Goal: Task Accomplishment & Management: Manage account settings

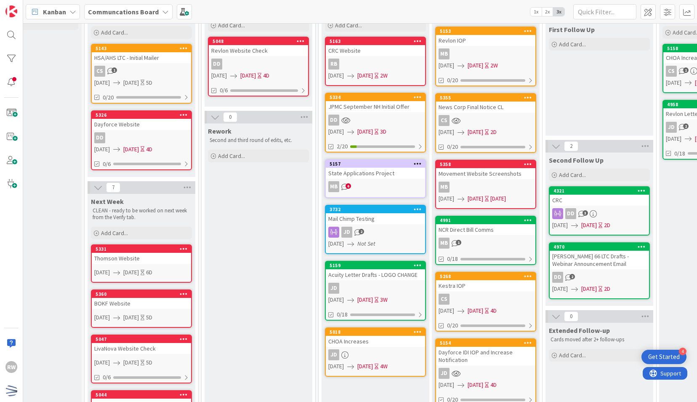
scroll to position [0, 163]
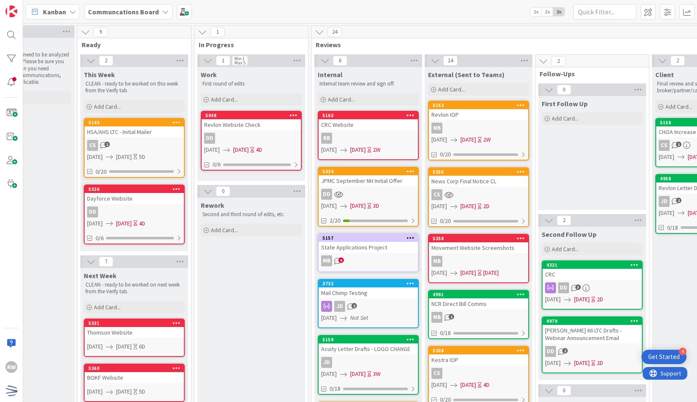
scroll to position [0, 170]
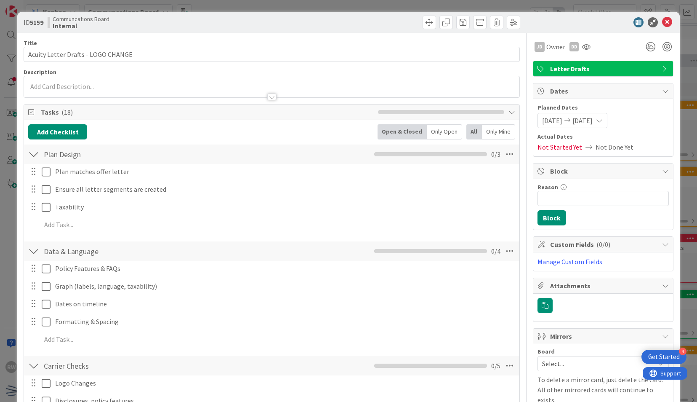
click at [664, 21] on icon at bounding box center [667, 22] width 10 height 10
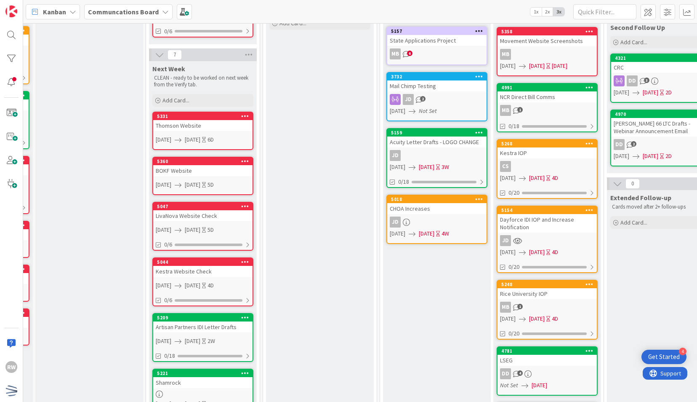
scroll to position [207, 101]
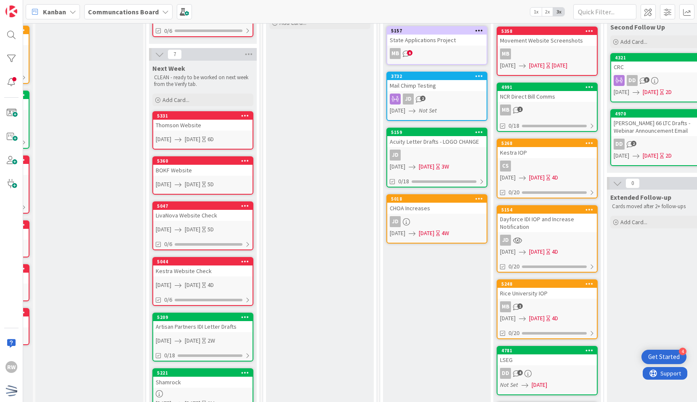
click at [449, 298] on div "Internal Internal team review and sign off. Add Card... 5163 CRC Website RB [DA…" at bounding box center [437, 207] width 108 height 695
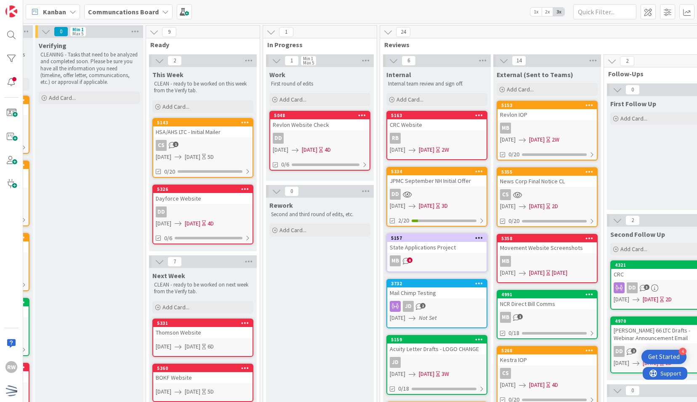
scroll to position [0, 0]
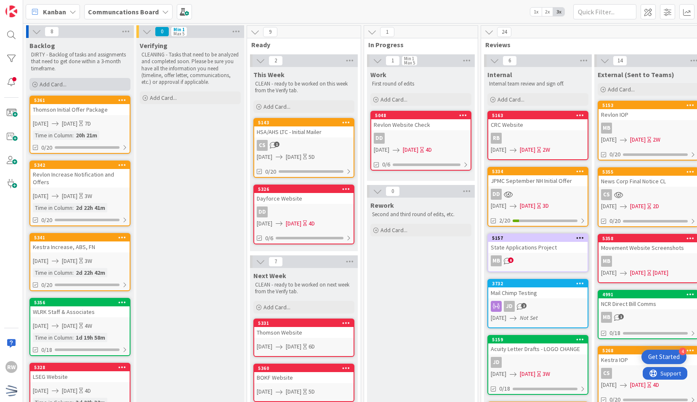
click at [108, 80] on div "Add Card..." at bounding box center [79, 84] width 101 height 13
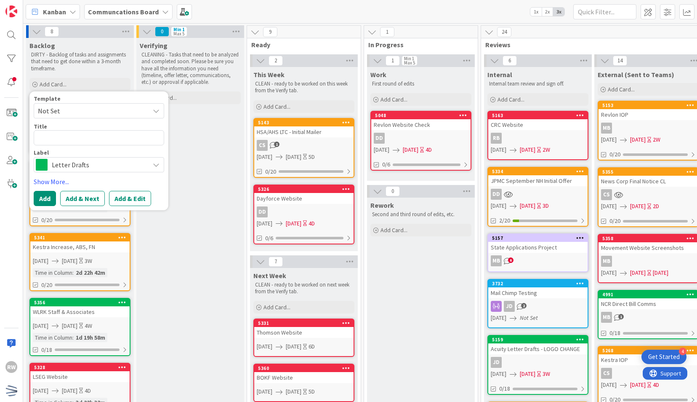
click at [109, 107] on span "Not Set" at bounding box center [90, 110] width 105 height 11
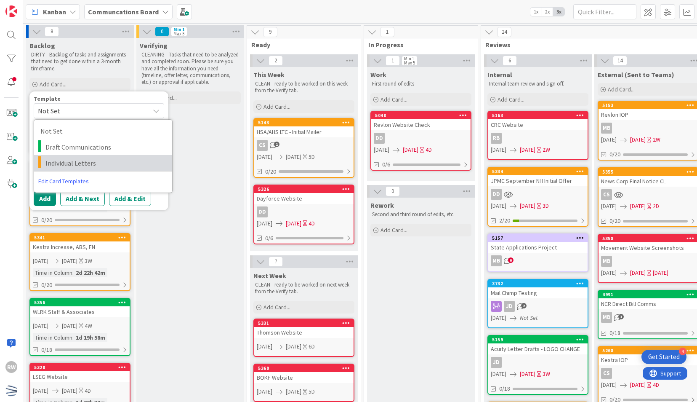
click at [104, 156] on link "Individual Letters" at bounding box center [103, 163] width 138 height 16
type textarea "x"
type textarea "Individual Letters"
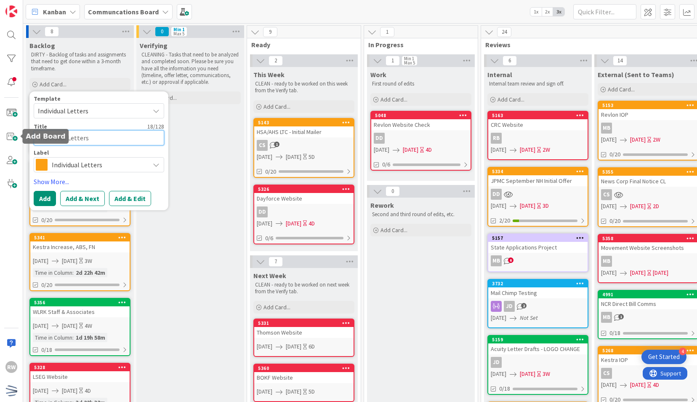
drag, startPoint x: 100, startPoint y: 138, endPoint x: 0, endPoint y: 139, distance: 100.2
click at [0, 139] on html "4 Get Started RW Kanban Communcations Board 1x 2x 3x 8 Backlog DIRTY - Backlog …" at bounding box center [348, 201] width 697 height 402
type textarea "x"
type textarea "M"
type textarea "x"
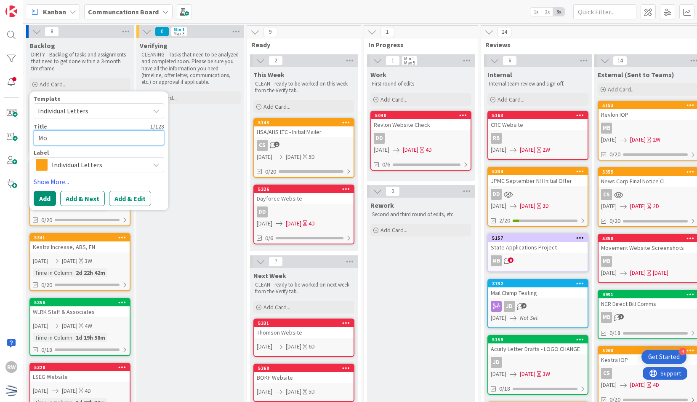
type textarea "Mov"
type textarea "x"
type textarea "Move"
type textarea "x"
type textarea "Movem"
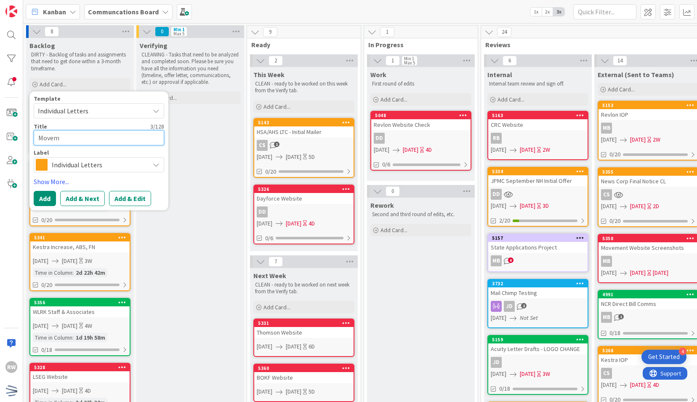
type textarea "x"
type textarea "Moveme"
type textarea "x"
type textarea "Movemen"
type textarea "x"
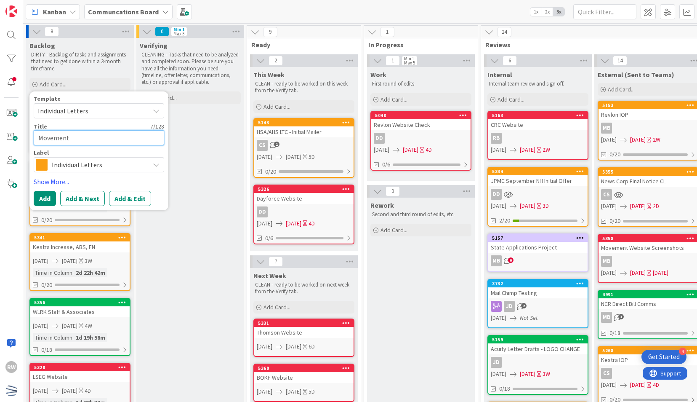
type textarea "Movement"
type textarea "x"
type textarea "Movement M"
type textarea "x"
type textarea "Movement Mor"
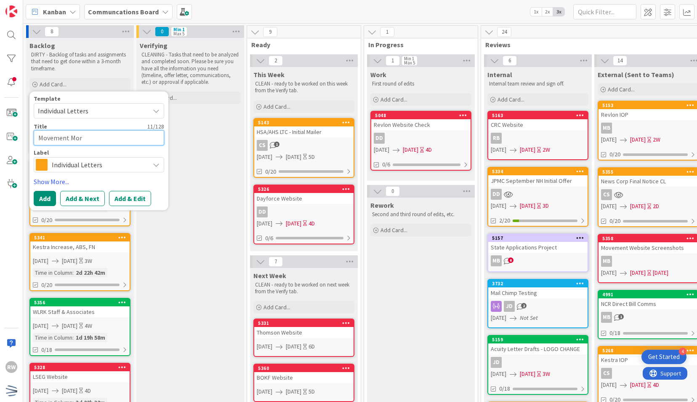
type textarea "x"
type textarea "Movement Mort"
type textarea "x"
type textarea "Movement Mortg"
type textarea "x"
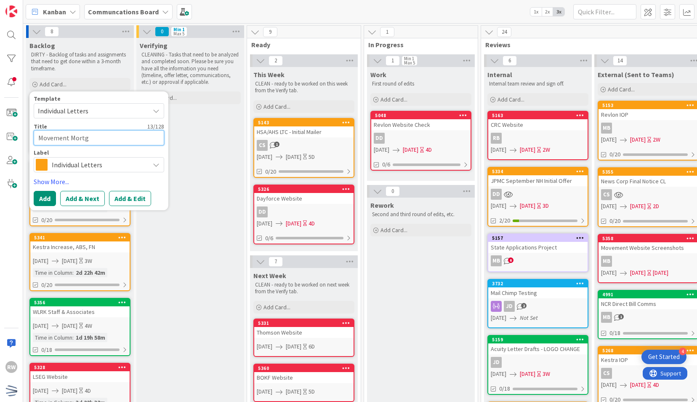
type textarea "Movement Mortga"
type textarea "x"
type textarea "Movement Mortgag"
type textarea "x"
type textarea "Movement Mortgage"
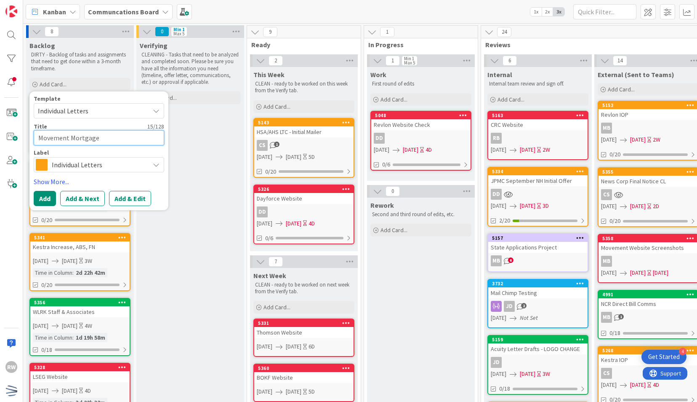
type textarea "x"
type textarea "Movement Mortgage"
type textarea "x"
type textarea "Movement Mortgage I"
type textarea "x"
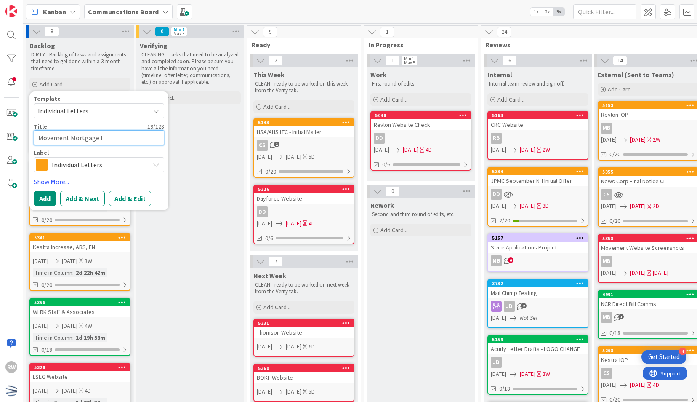
type textarea "Movement Mortgage In"
type textarea "x"
type textarea "Movement Mortgage Inc"
type textarea "x"
type textarea "Movement Mortgage Incr"
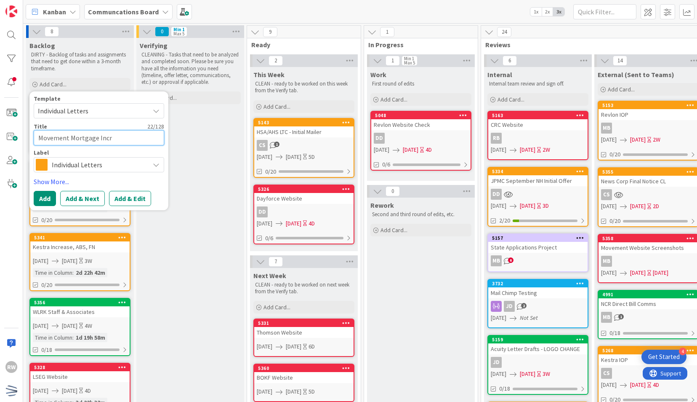
type textarea "x"
type textarea "Movement Mortgage Incre"
type textarea "x"
type textarea "Movement Mortgage Increa"
type textarea "x"
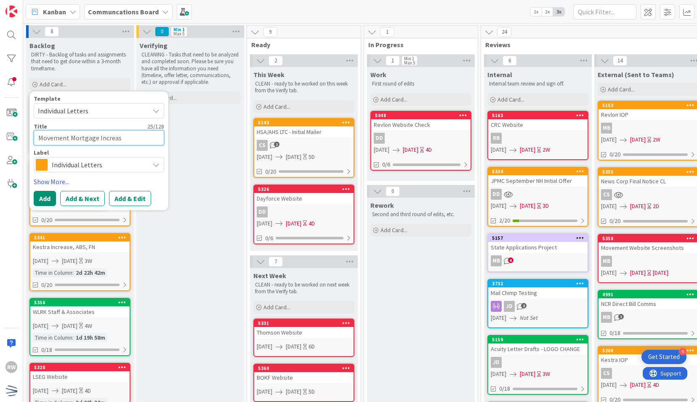
type textarea "Movement Mortgage Increase"
type textarea "x"
type textarea "Movement Mortgage Increase"
type textarea "x"
type textarea "Movement Mortgage Increase E"
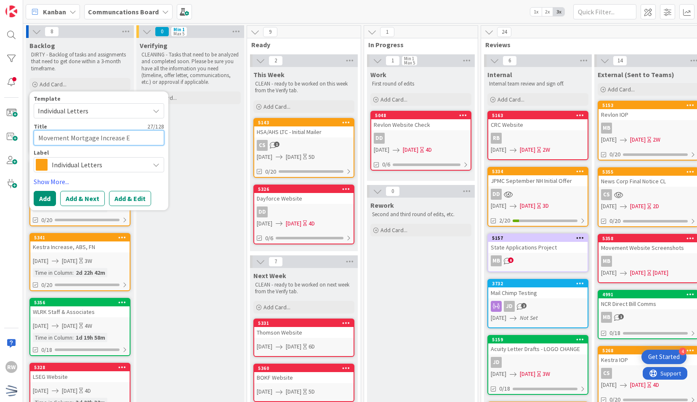
type textarea "x"
type textarea "Movement Mortgage Increase Em"
type textarea "x"
type textarea "Movement Mortgage Increase Emi"
type textarea "x"
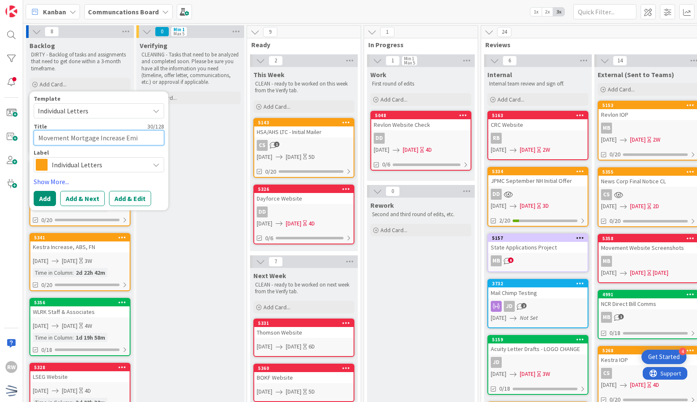
type textarea "Movement Mortgage Increase Em"
type textarea "x"
type textarea "Movement Mortgage Increase Emai"
type textarea "x"
type textarea "Movement Mortgage Increase Email"
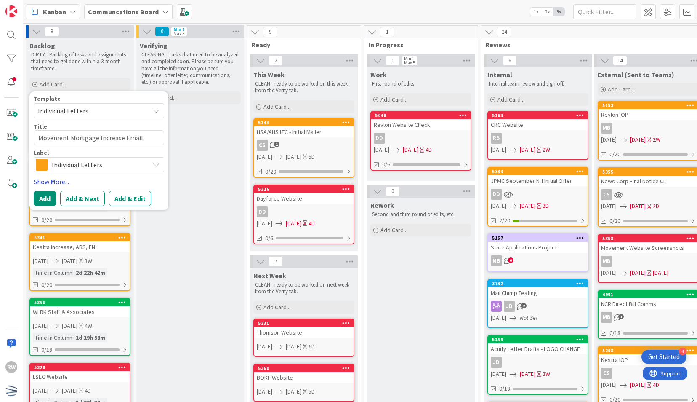
click at [59, 180] on link "Show More..." at bounding box center [99, 181] width 131 height 10
type textarea "x"
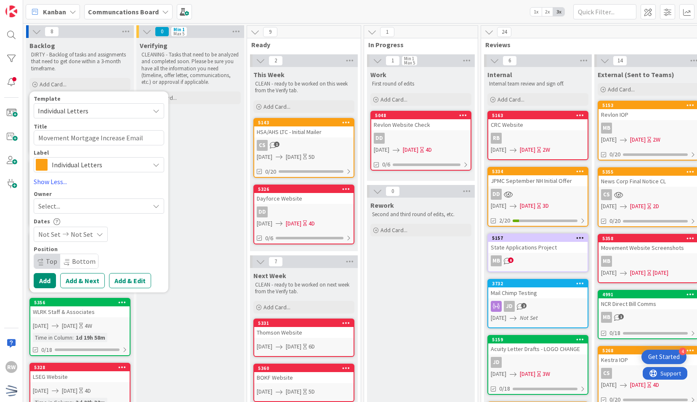
click at [55, 232] on span "Not Set" at bounding box center [49, 234] width 22 height 10
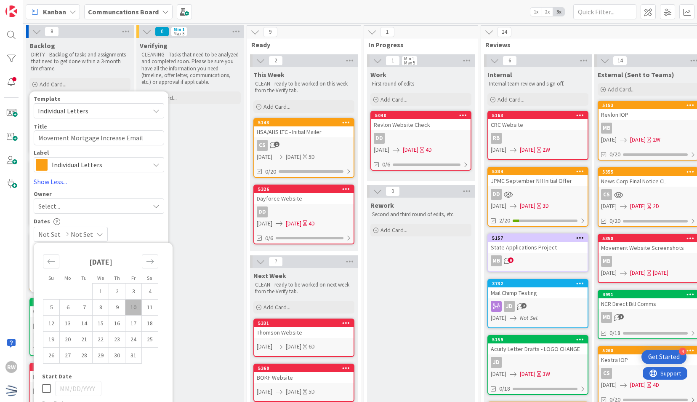
click at [129, 310] on td "10" at bounding box center [133, 307] width 16 height 16
type input "[DATE]"
type textarea "x"
click at [68, 324] on td "13" at bounding box center [68, 323] width 16 height 16
type input "[DATE]"
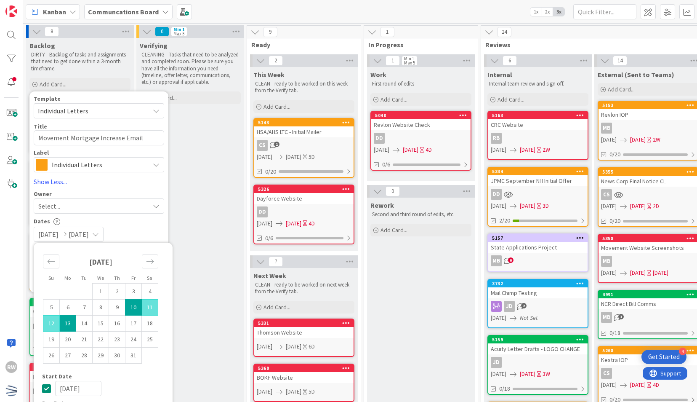
type textarea "x"
click at [141, 227] on div "[DATE] [DATE]" at bounding box center [99, 234] width 131 height 15
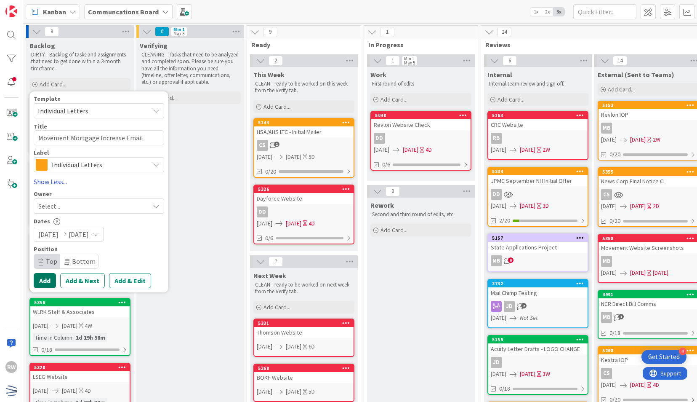
click at [51, 277] on button "Add" at bounding box center [45, 280] width 22 height 15
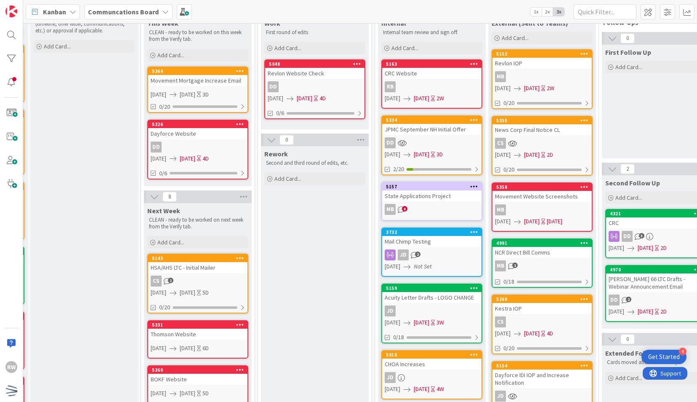
scroll to position [1, 106]
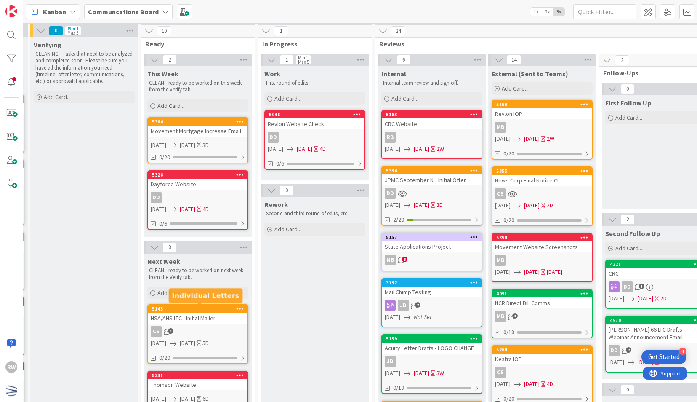
click at [214, 319] on div "HSA/AHS LTC - Initial Mailer" at bounding box center [197, 317] width 99 height 11
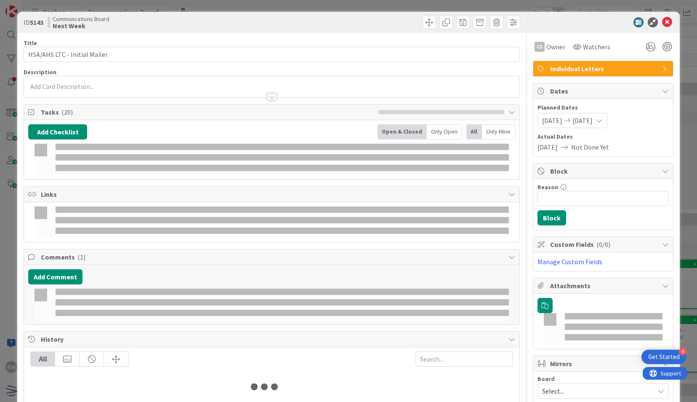
click at [546, 120] on span "[DATE]" at bounding box center [552, 120] width 20 height 10
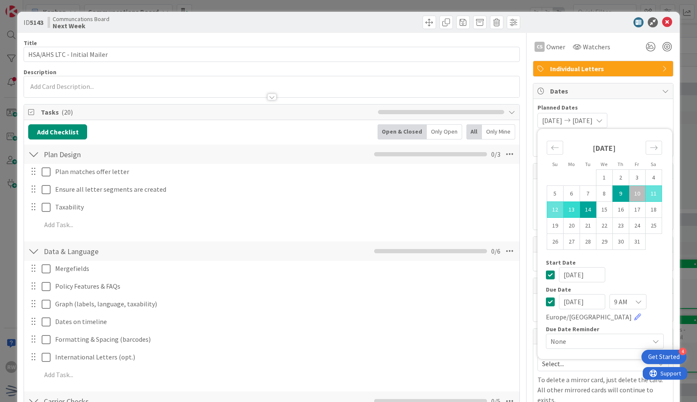
click at [566, 205] on td "13" at bounding box center [571, 210] width 16 height 16
type input "[DATE]"
click at [583, 209] on td "14" at bounding box center [588, 210] width 16 height 16
click at [663, 19] on icon at bounding box center [667, 22] width 10 height 10
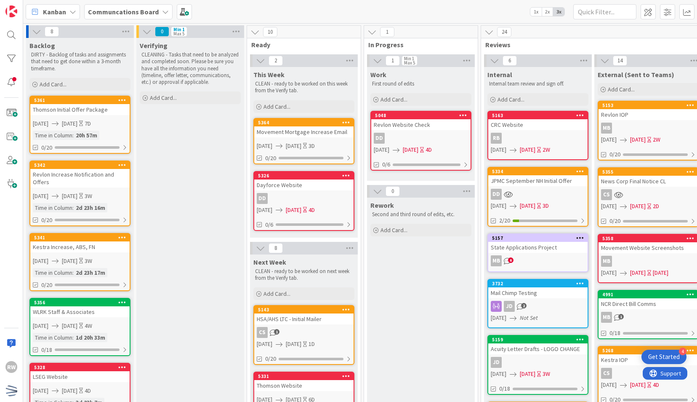
scroll to position [32, 0]
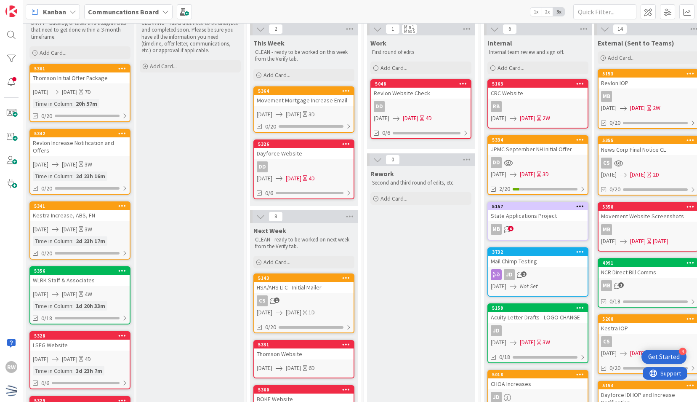
click at [216, 159] on div "Verifying CLEANING - Tasks that need to be analyzed and completed soon. Please …" at bounding box center [190, 370] width 108 height 729
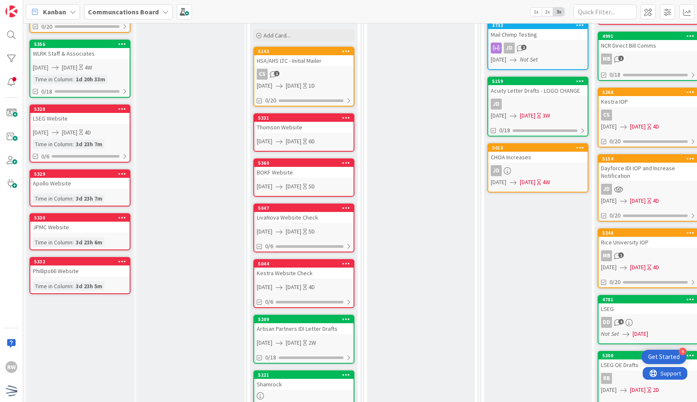
scroll to position [259, 0]
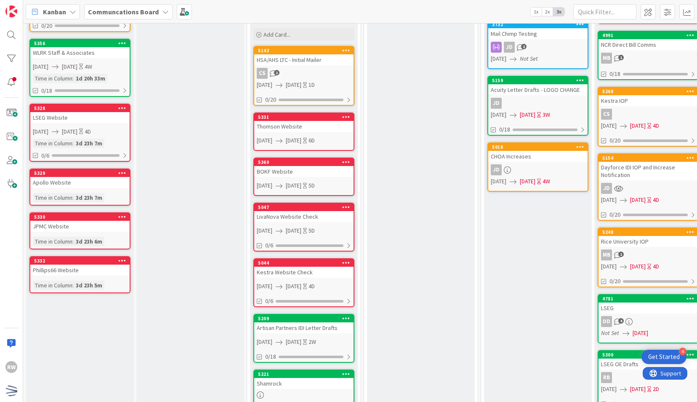
click at [283, 274] on div "Kestra Website Check" at bounding box center [303, 272] width 99 height 11
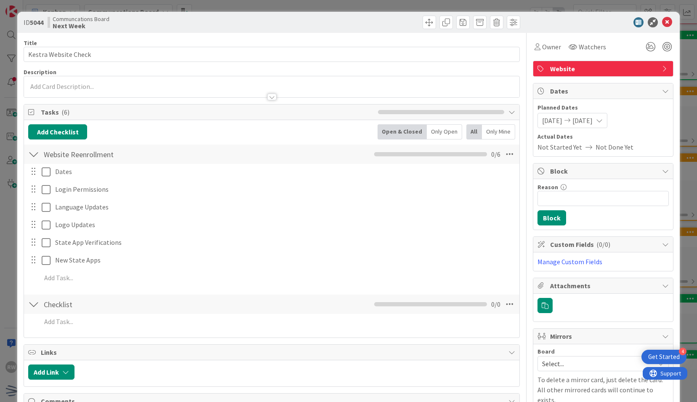
click at [557, 119] on span "[DATE]" at bounding box center [552, 120] width 20 height 10
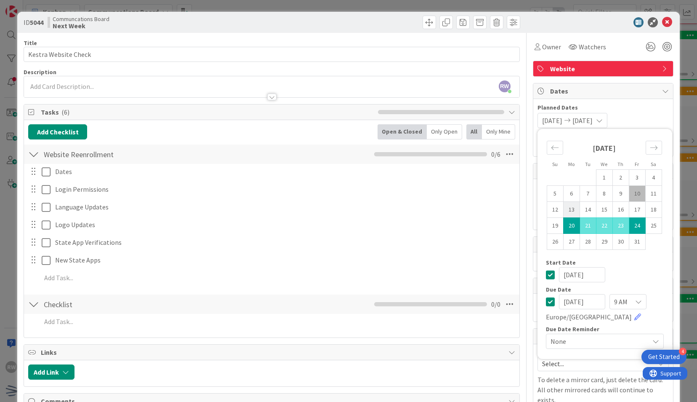
click at [566, 207] on td "13" at bounding box center [571, 210] width 16 height 16
type input "[DATE]"
click at [613, 209] on td "16" at bounding box center [621, 210] width 16 height 16
type input "[DATE]"
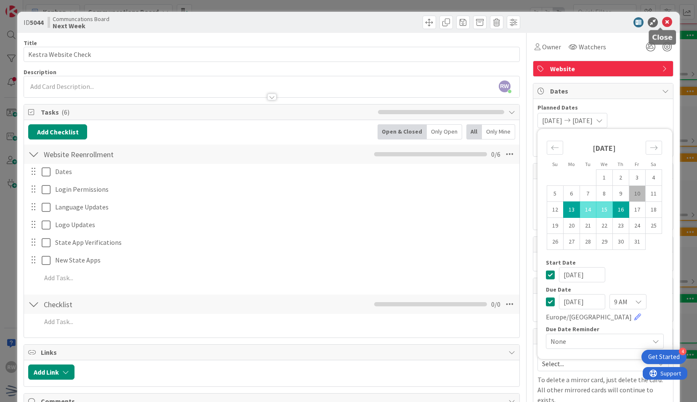
click at [663, 24] on icon at bounding box center [667, 22] width 10 height 10
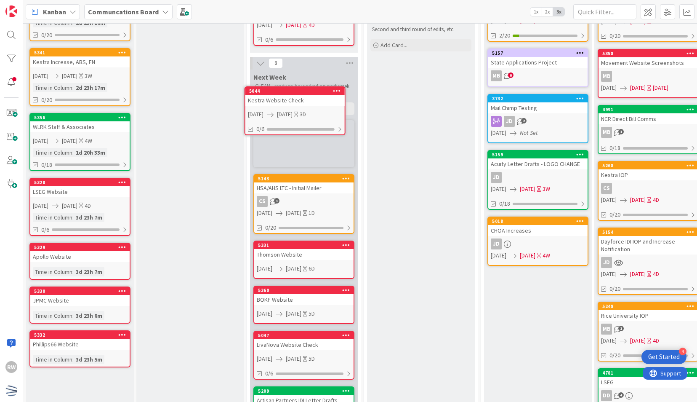
scroll to position [173, 0]
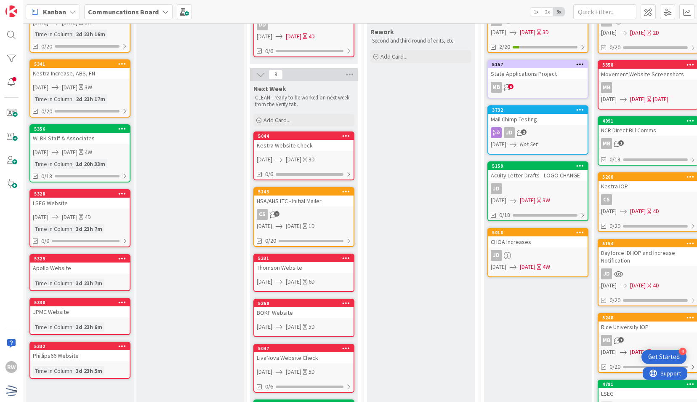
click at [320, 98] on p "CLEAN - ready to be worked on next week from the Verify tab." at bounding box center [304, 101] width 98 height 14
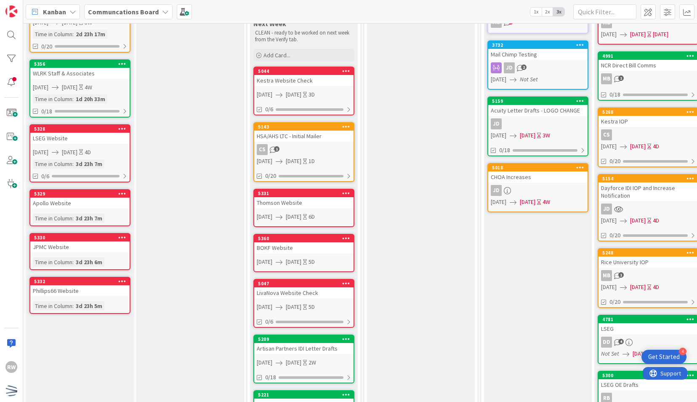
click at [296, 251] on div "BOKF Website" at bounding box center [303, 247] width 99 height 11
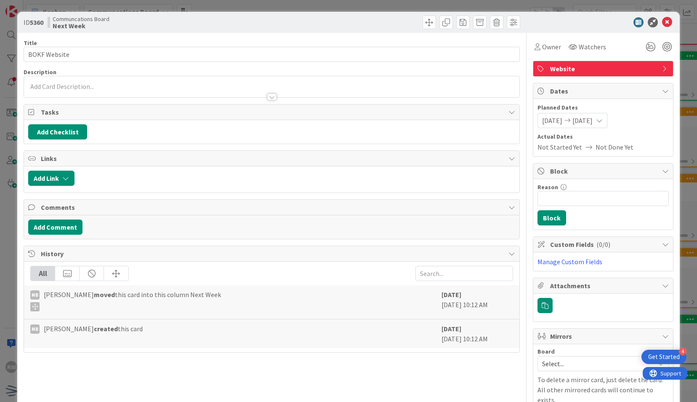
click at [554, 121] on span "[DATE]" at bounding box center [552, 120] width 20 height 10
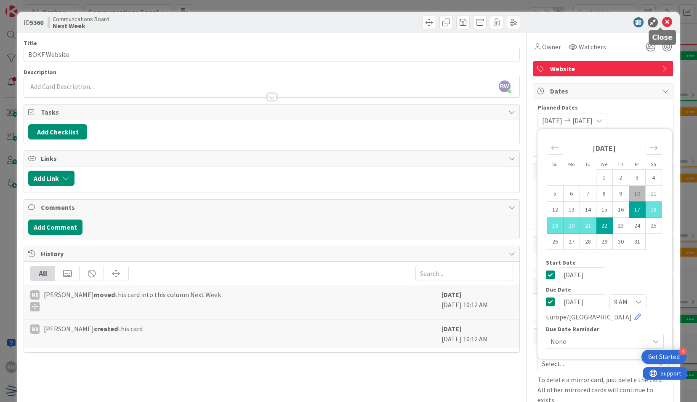
click at [662, 21] on icon at bounding box center [667, 22] width 10 height 10
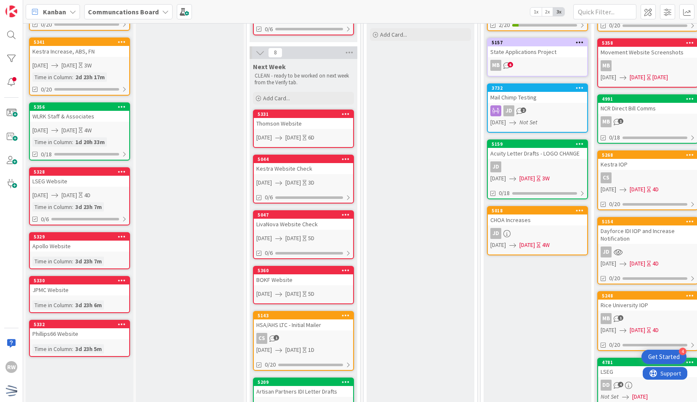
scroll to position [195, 0]
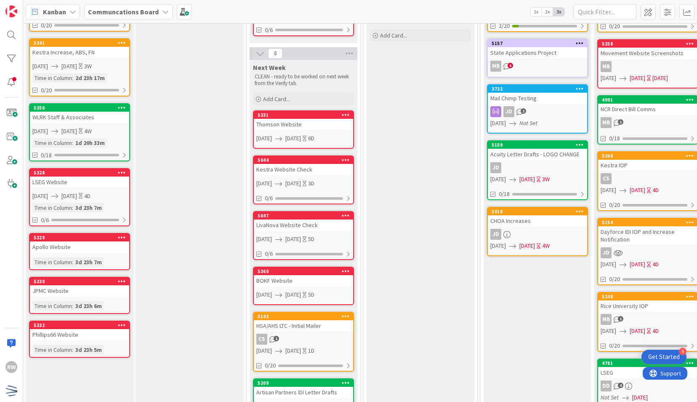
click at [103, 243] on div "Apollo Website" at bounding box center [79, 246] width 99 height 11
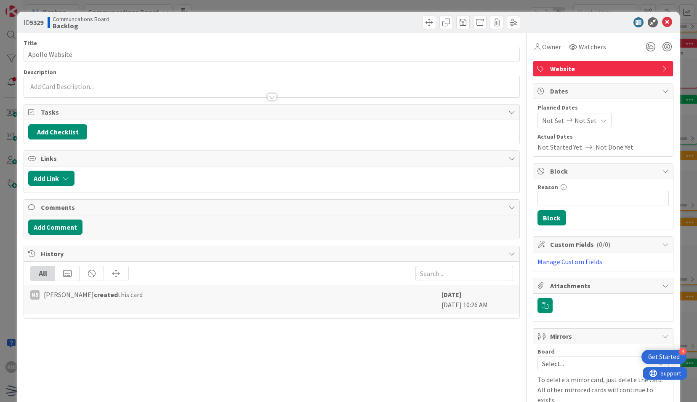
click at [542, 121] on span "Not Set" at bounding box center [553, 120] width 22 height 10
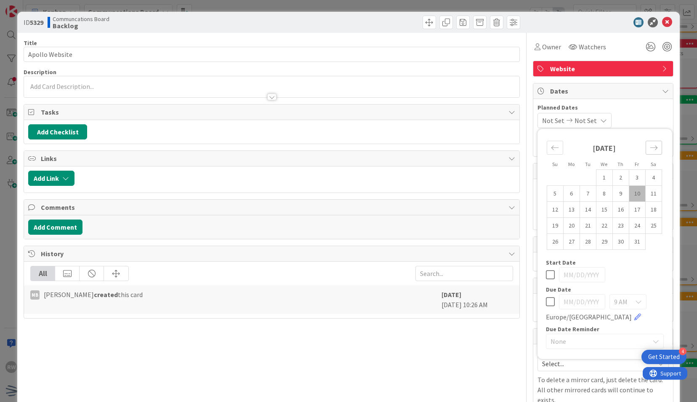
click at [650, 151] on icon "Move forward to switch to the next month." at bounding box center [654, 148] width 8 height 8
click at [551, 149] on icon "Move backward to switch to the previous month." at bounding box center [555, 148] width 8 height 8
click at [565, 246] on td "27" at bounding box center [571, 242] width 16 height 16
type input "[DATE]"
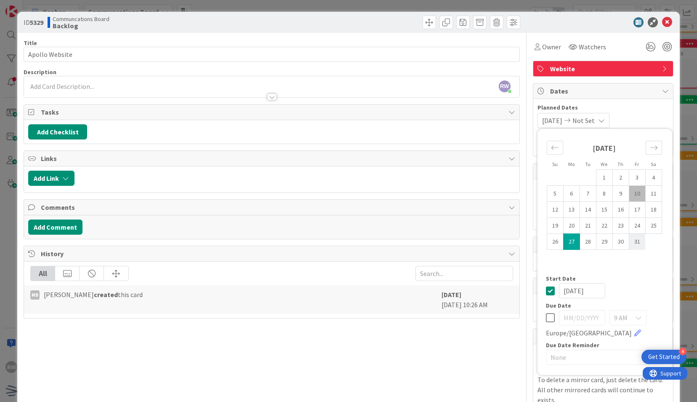
click at [629, 243] on td "31" at bounding box center [637, 242] width 16 height 16
type input "[DATE]"
click at [662, 24] on icon at bounding box center [667, 22] width 10 height 10
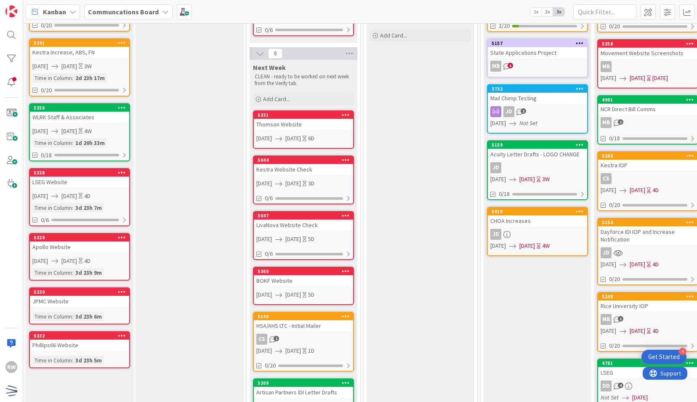
click at [99, 300] on div "JPMC Website" at bounding box center [79, 301] width 99 height 11
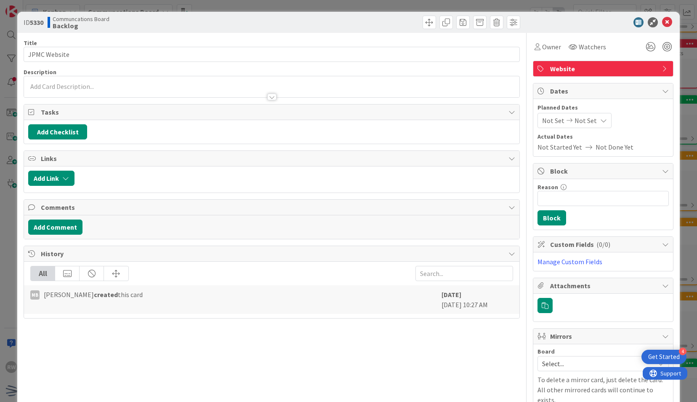
click at [553, 119] on span "Not Set" at bounding box center [553, 120] width 22 height 10
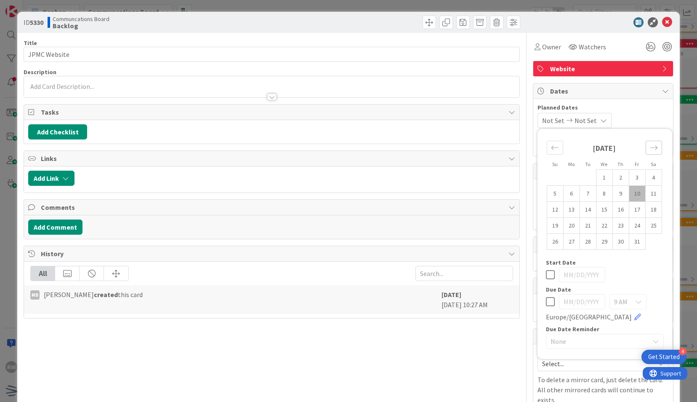
click at [650, 150] on icon "Move forward to switch to the next month." at bounding box center [654, 148] width 8 height 8
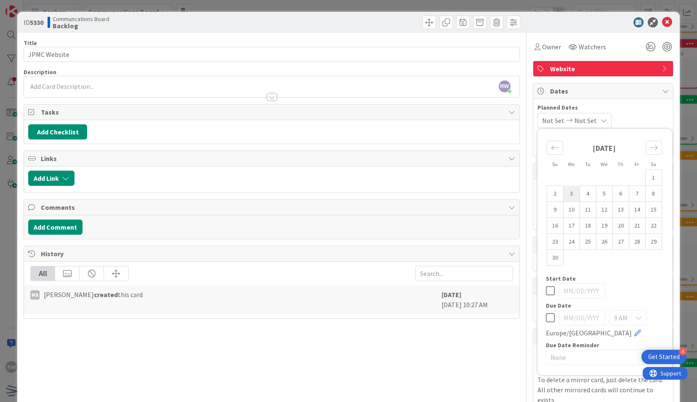
click at [570, 195] on td "3" at bounding box center [571, 194] width 16 height 16
type input "[DATE]"
click at [634, 189] on td "7" at bounding box center [637, 194] width 16 height 16
type input "[DATE]"
click at [644, 110] on span "Planned Dates" at bounding box center [603, 107] width 131 height 9
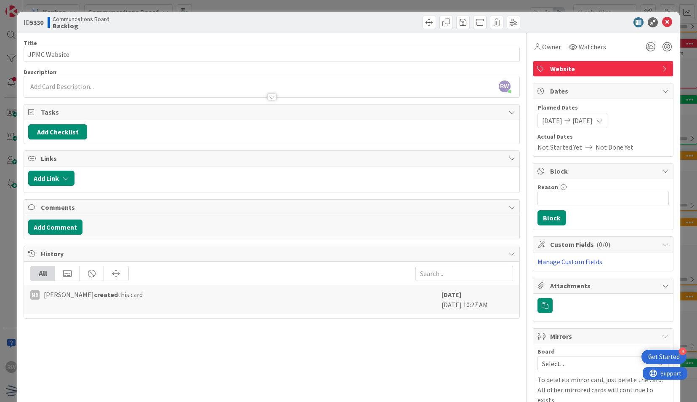
click at [660, 28] on div "ID 5330 Communcations Board Backlog" at bounding box center [348, 22] width 662 height 21
click at [662, 23] on icon at bounding box center [667, 22] width 10 height 10
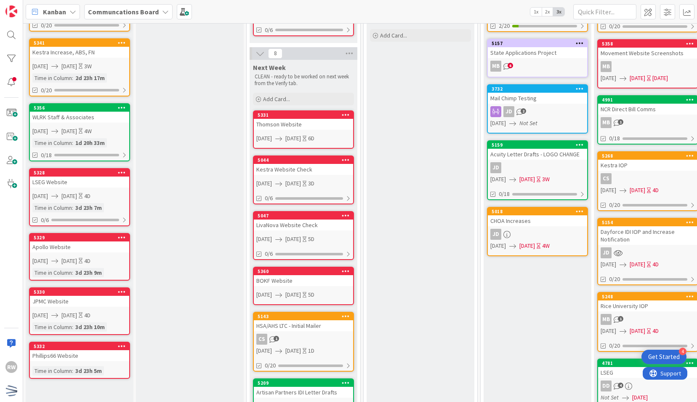
click at [45, 369] on div "Time in Column" at bounding box center [52, 370] width 40 height 9
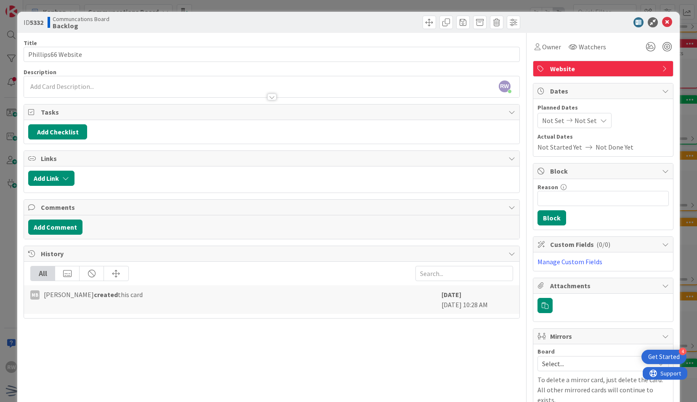
click at [542, 119] on span "Not Set" at bounding box center [553, 120] width 22 height 10
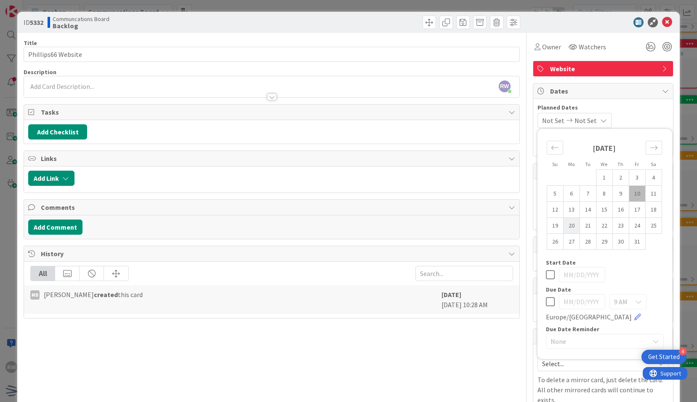
click at [565, 224] on td "20" at bounding box center [571, 226] width 16 height 16
type input "[DATE]"
click at [630, 226] on td "24" at bounding box center [637, 226] width 16 height 16
type input "[DATE]"
click at [659, 28] on div "ID 5332 Communcations Board Backlog" at bounding box center [348, 22] width 662 height 21
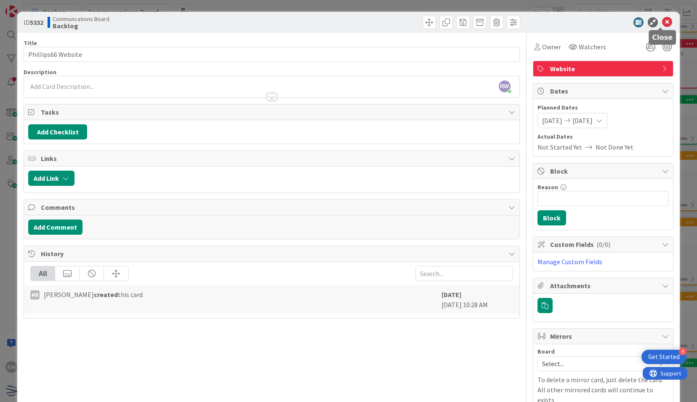
click at [662, 24] on icon at bounding box center [667, 22] width 10 height 10
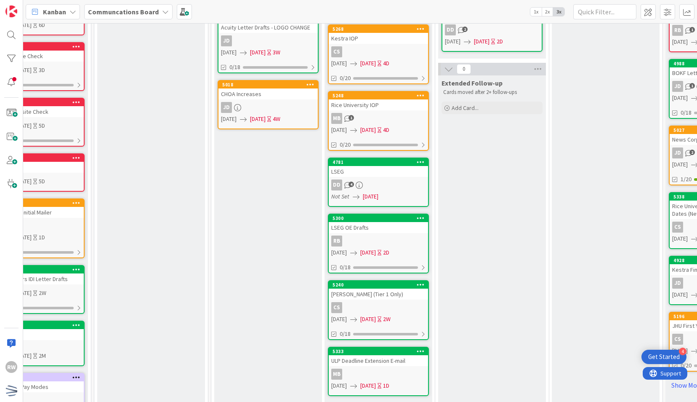
scroll to position [363, 270]
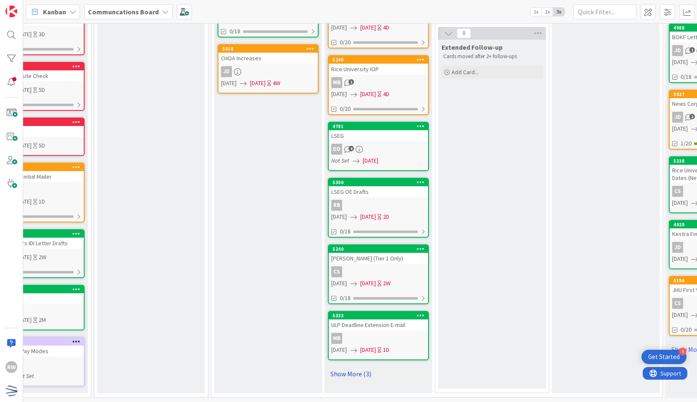
click at [347, 369] on link "Show More (3)" at bounding box center [378, 373] width 101 height 13
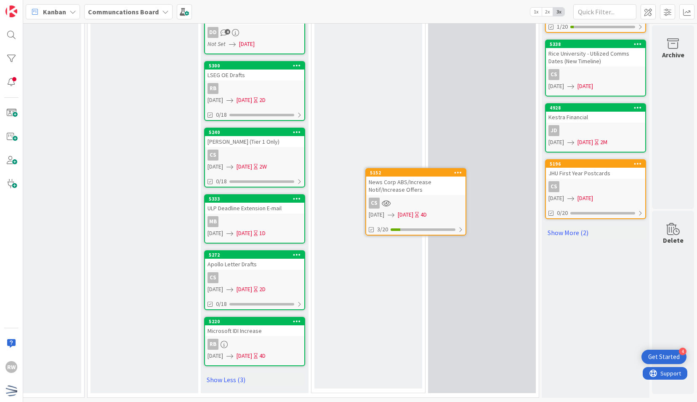
scroll to position [480, 399]
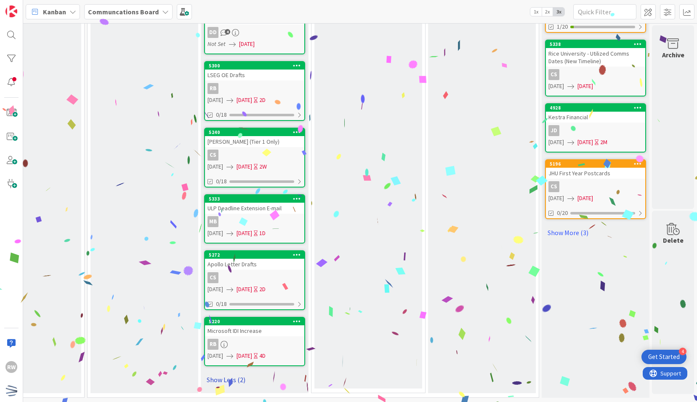
click at [221, 376] on link "Show Less (2)" at bounding box center [254, 379] width 101 height 13
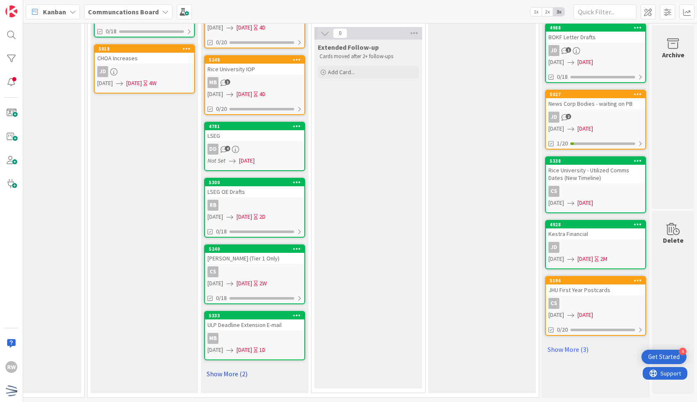
click at [233, 367] on link "Show More (2)" at bounding box center [254, 373] width 101 height 13
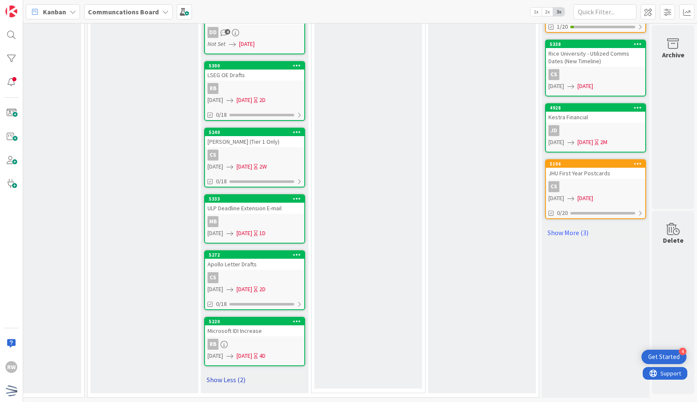
click at [235, 373] on link "Show Less (2)" at bounding box center [254, 379] width 101 height 13
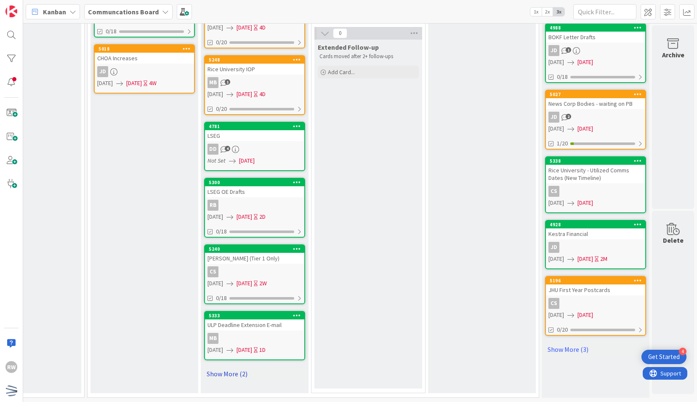
click at [231, 368] on link "Show More (2)" at bounding box center [254, 373] width 101 height 13
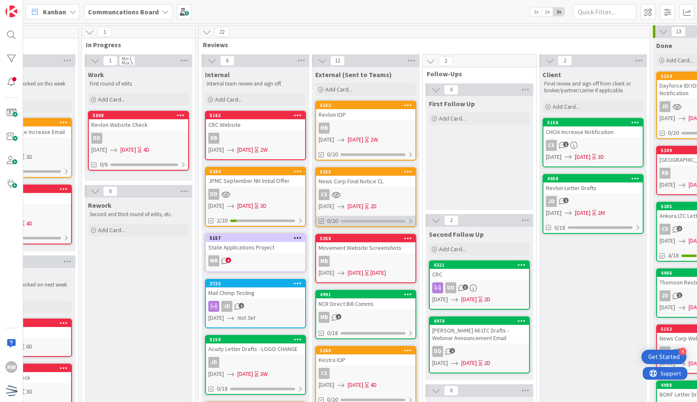
scroll to position [0, 172]
